Goal: Information Seeking & Learning: Learn about a topic

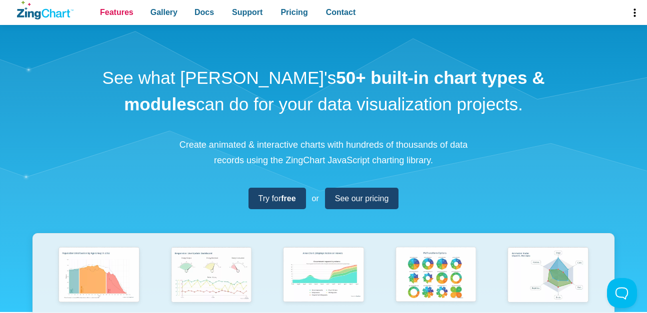
click at [126, 9] on span "Features" at bounding box center [116, 11] width 33 height 13
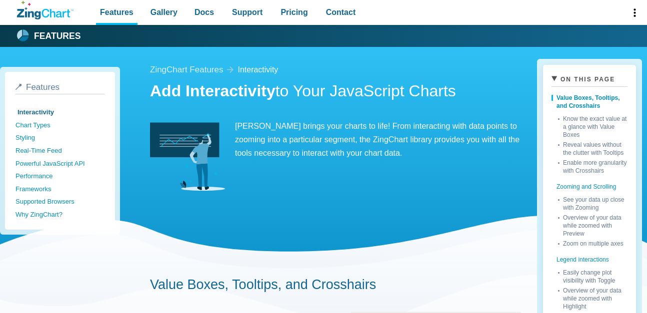
click at [46, 125] on link "Chart Types" at bounding box center [59, 125] width 89 height 13
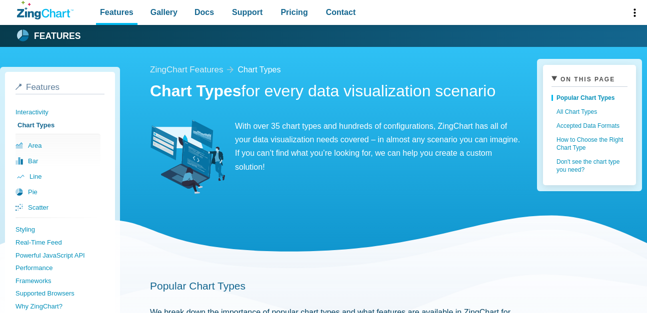
click at [34, 177] on link "line" at bounding box center [59, 176] width 85 height 15
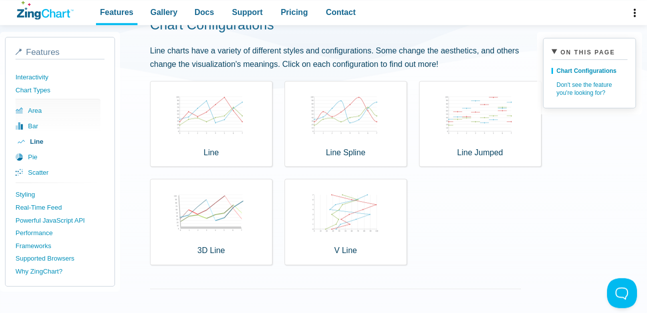
scroll to position [285, 0]
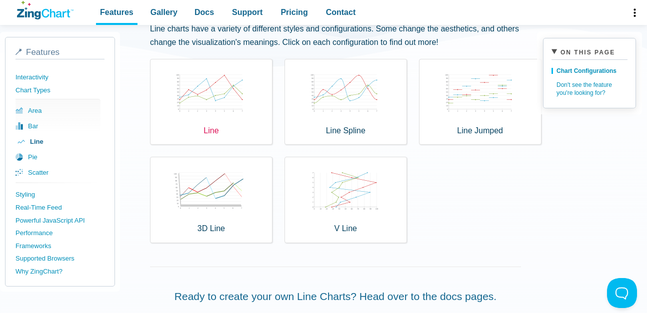
click at [222, 102] on div "Line" at bounding box center [211, 102] width 122 height 86
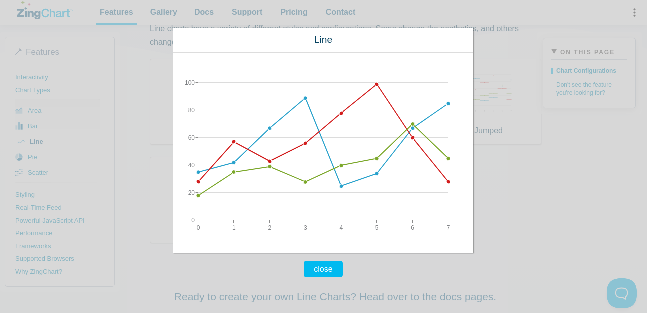
click at [538, 111] on div "close Line 0 7 1 2 3 4 5 6 0 100 20 40 60 80" at bounding box center [323, 156] width 647 height 313
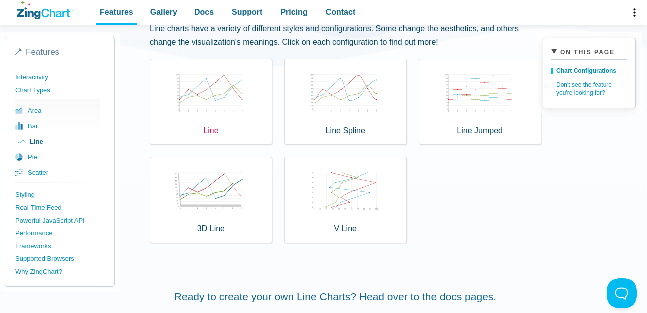
click at [212, 117] on div "Line" at bounding box center [211, 102] width 122 height 86
